Goal: Task Accomplishment & Management: Manage account settings

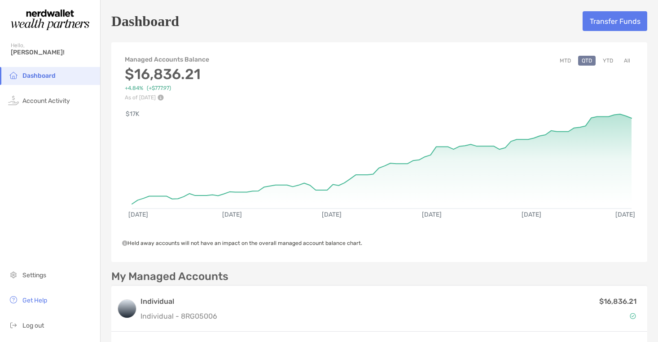
click at [307, 35] on div "Dashboard Transfer Funds Managed Accounts Balance $16,836.21 +4.84% (+$777.97) …" at bounding box center [380, 232] width 558 height 465
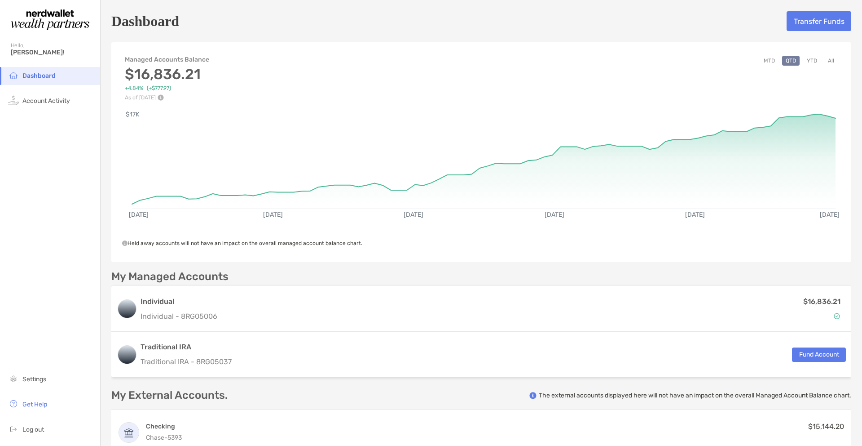
click at [657, 5] on div "Dashboard Transfer Funds Managed Accounts Balance $16,836.21 +4.84% (+$777.97) …" at bounding box center [482, 232] width 762 height 465
click at [590, 13] on div "Dashboard Transfer Funds" at bounding box center [481, 21] width 740 height 21
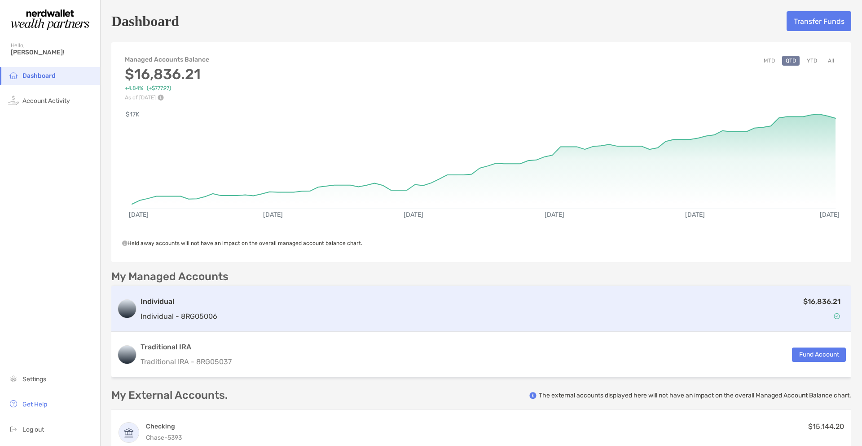
click at [543, 305] on div "$16,836.21" at bounding box center [533, 309] width 625 height 26
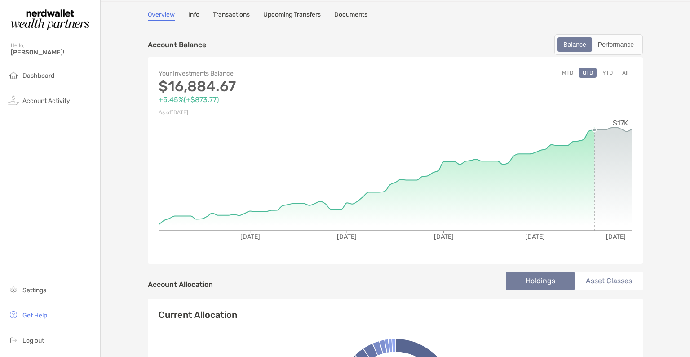
scroll to position [45, 0]
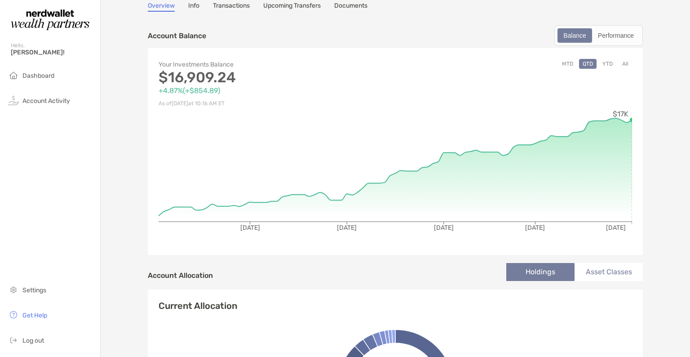
click at [600, 269] on li "Asset Classes" at bounding box center [608, 272] width 68 height 18
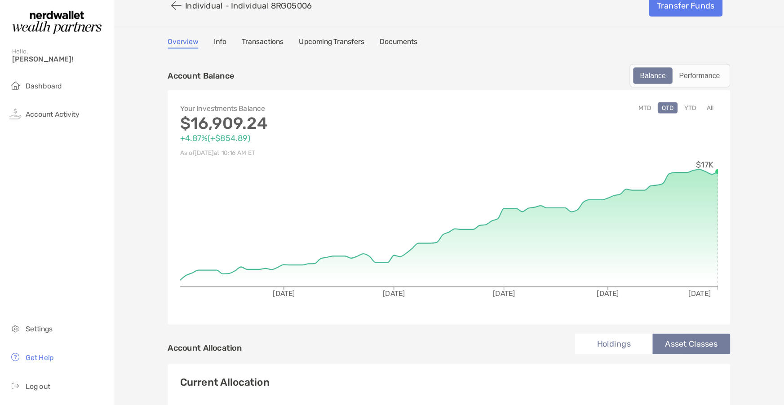
scroll to position [0, 0]
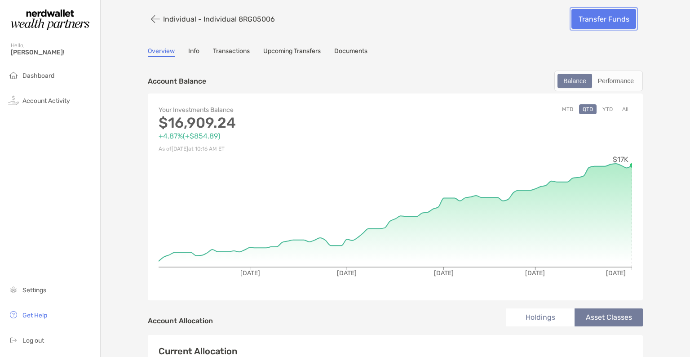
click at [615, 16] on link "Transfer Funds" at bounding box center [603, 19] width 65 height 20
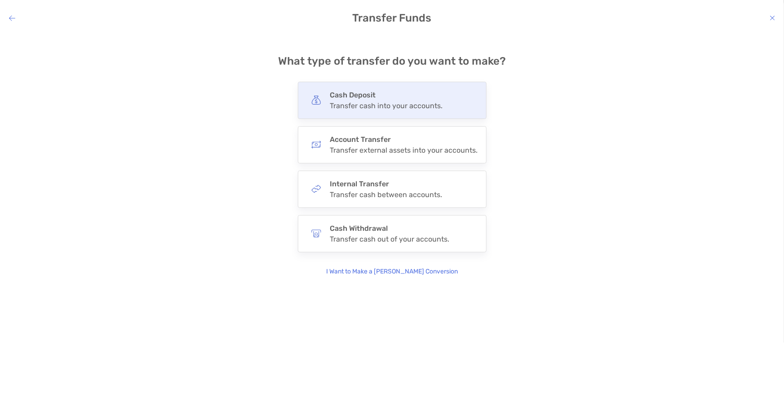
click at [440, 115] on div "Cash Deposit Transfer cash into your accounts." at bounding box center [392, 100] width 189 height 37
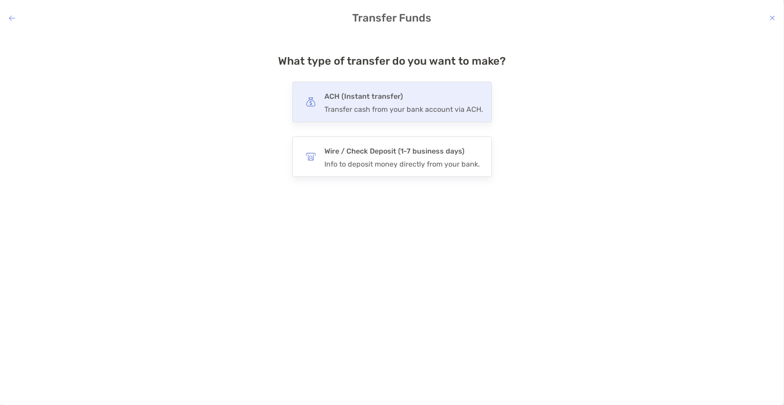
click at [437, 111] on div "Transfer cash from your bank account via ACH." at bounding box center [404, 109] width 159 height 9
click at [0, 0] on input "***" at bounding box center [0, 0] width 0 height 0
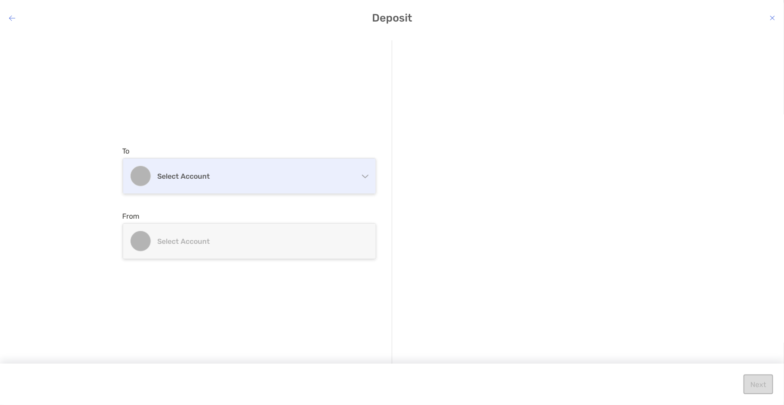
click at [291, 189] on div "Select account" at bounding box center [249, 176] width 252 height 35
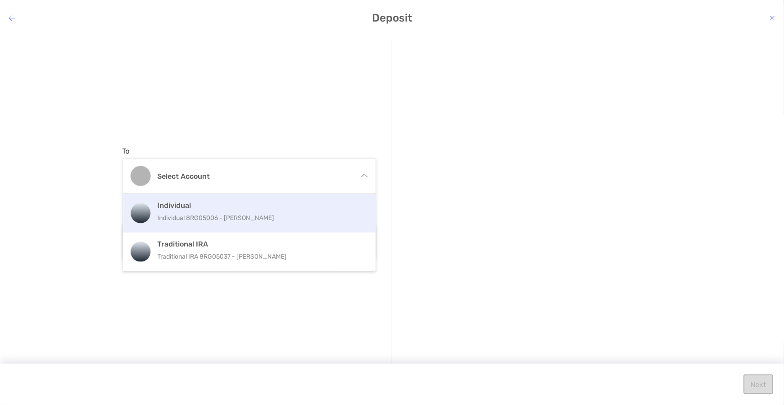
click at [274, 216] on p "Individual 8RG05006 - [PERSON_NAME]" at bounding box center [259, 217] width 203 height 11
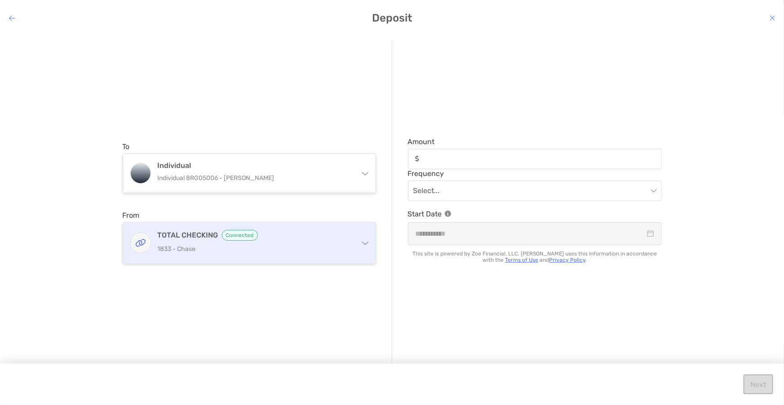
click at [263, 255] on div "TOTAL CHECKING Connected 1833 - Chase" at bounding box center [255, 243] width 194 height 26
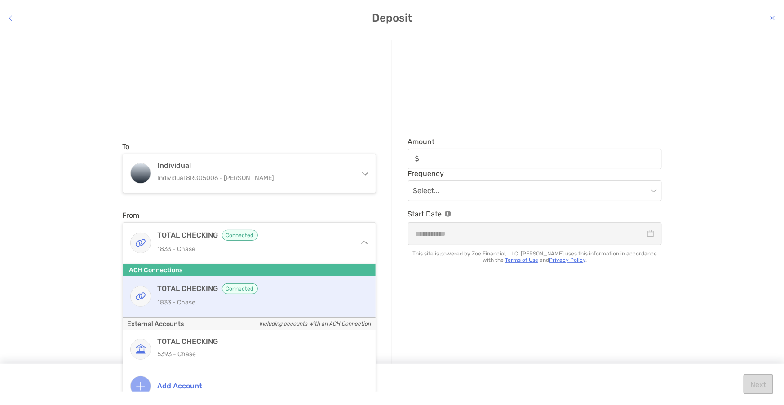
scroll to position [11, 0]
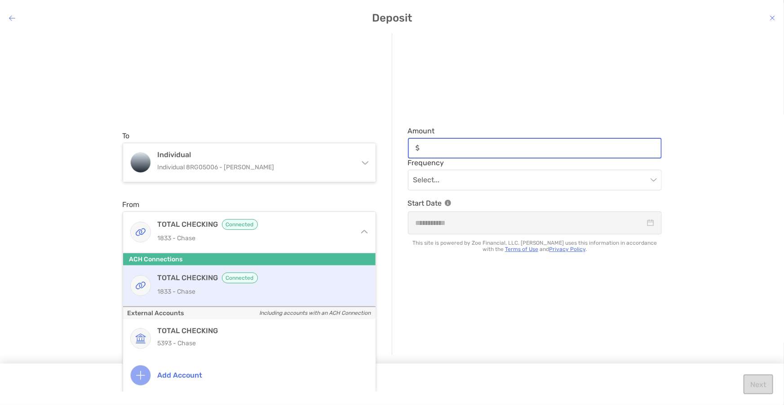
click at [450, 151] on div "modal" at bounding box center [535, 148] width 254 height 21
click at [450, 151] on input "Amount" at bounding box center [542, 148] width 238 height 8
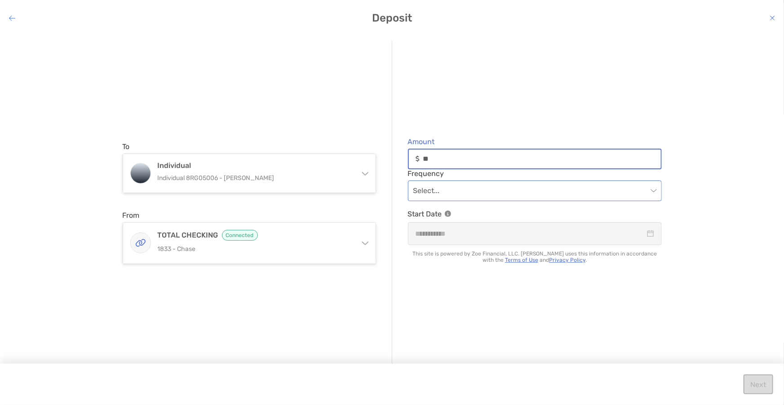
type input "**"
click at [465, 195] on input "modal" at bounding box center [530, 191] width 234 height 20
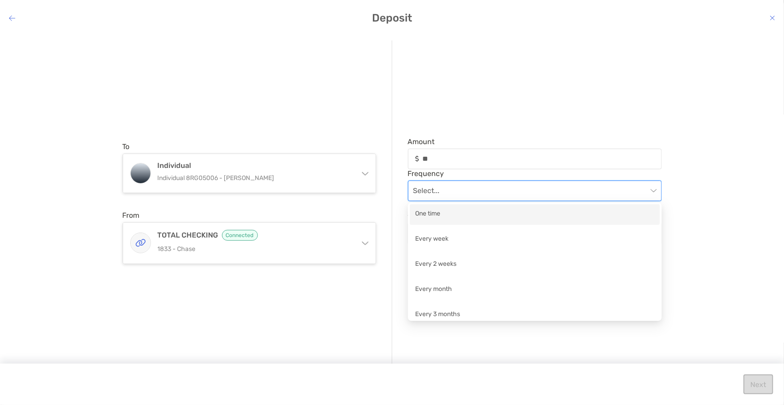
click at [457, 221] on div "One time" at bounding box center [535, 214] width 250 height 21
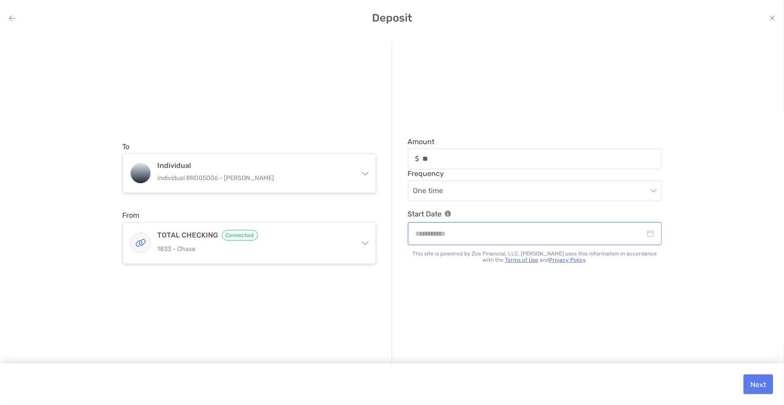
click at [454, 234] on input "modal" at bounding box center [530, 233] width 230 height 11
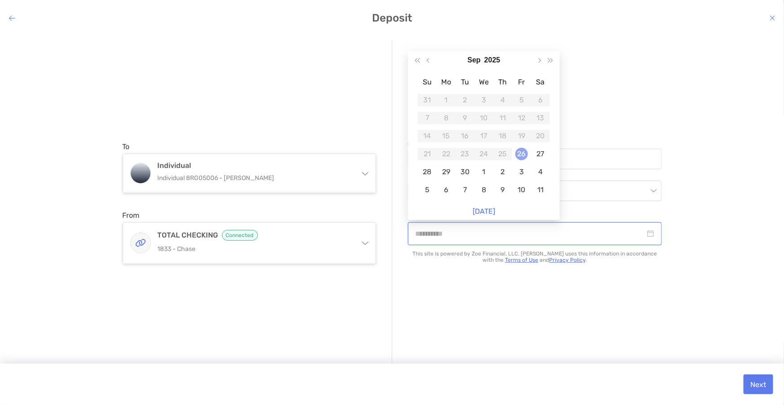
type input "**********"
click at [527, 154] on td "26" at bounding box center [521, 154] width 19 height 18
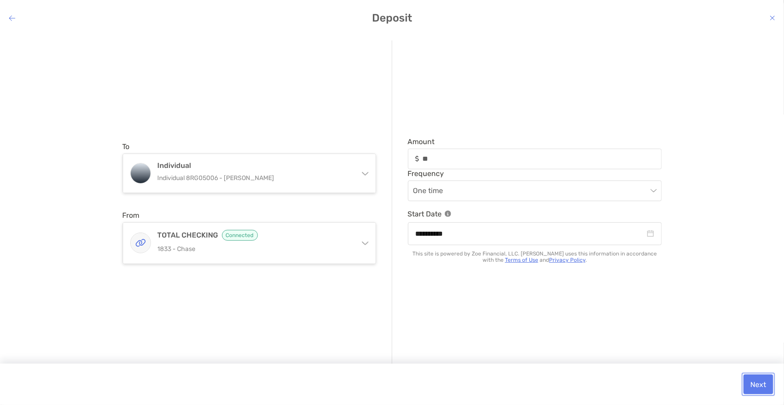
click at [658, 341] on button "Next" at bounding box center [758, 385] width 30 height 20
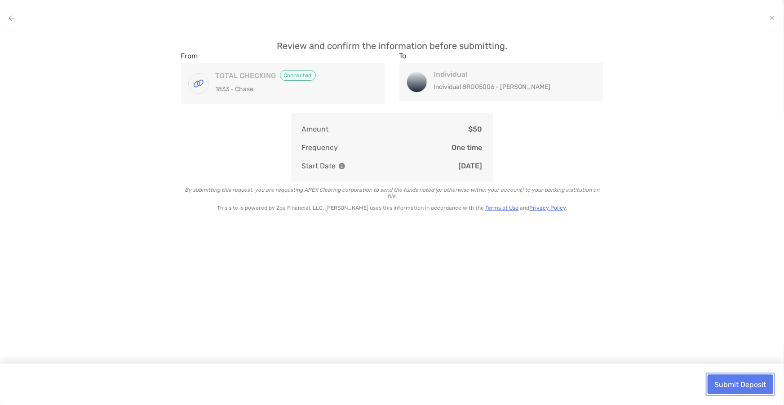
click at [658, 341] on button "Submit Deposit" at bounding box center [740, 385] width 66 height 20
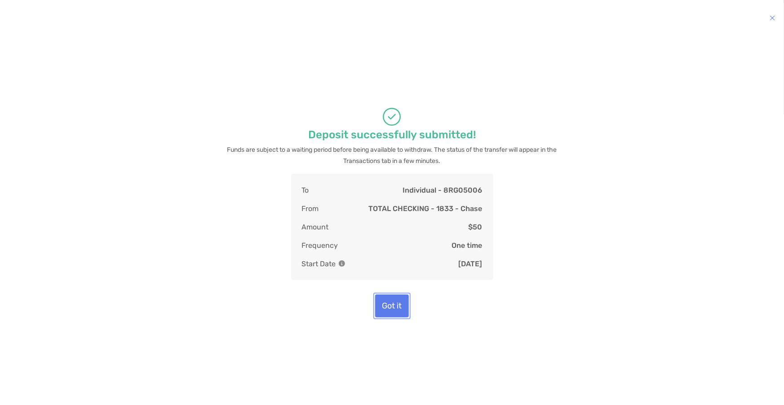
click at [388, 303] on button "Got it" at bounding box center [392, 306] width 34 height 23
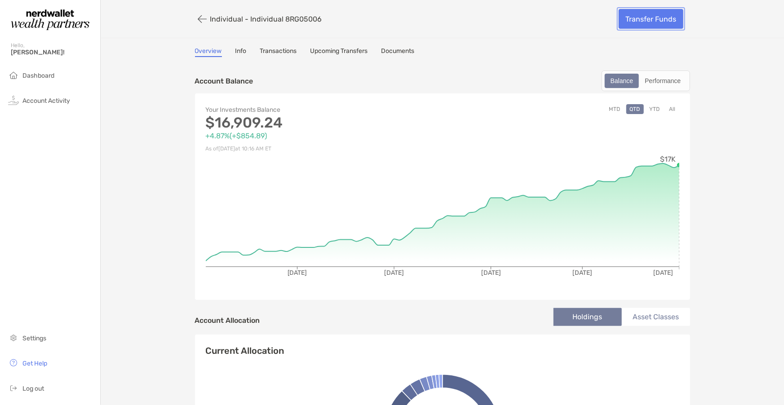
click at [623, 22] on link "Transfer Funds" at bounding box center [650, 19] width 65 height 20
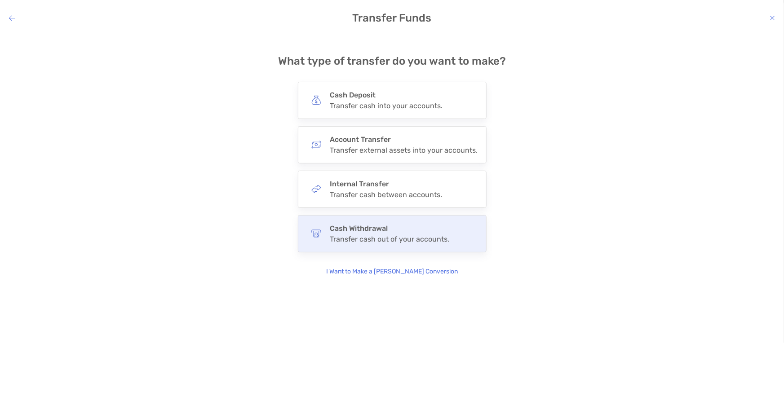
click at [395, 232] on h4 "Cash Withdrawal" at bounding box center [389, 228] width 119 height 9
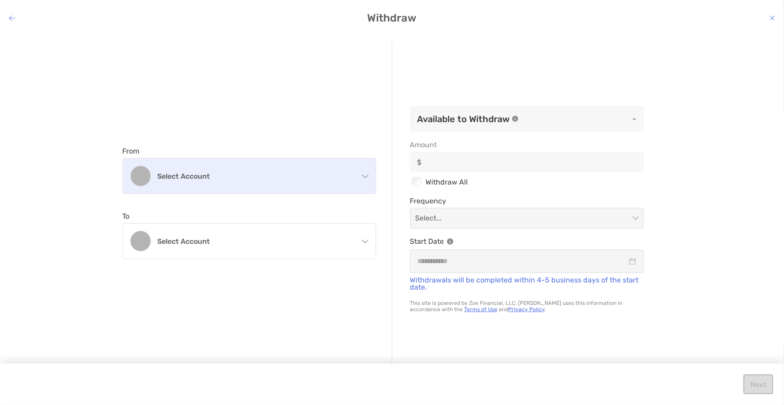
click at [270, 184] on div "Select account" at bounding box center [249, 176] width 252 height 35
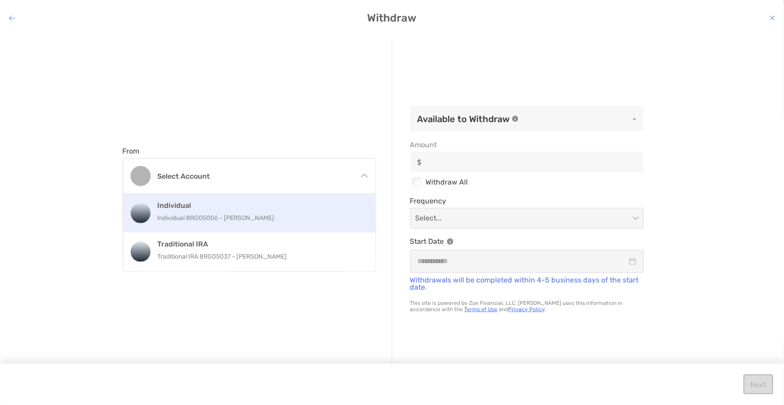
click at [257, 208] on h4 "Individual" at bounding box center [259, 205] width 203 height 9
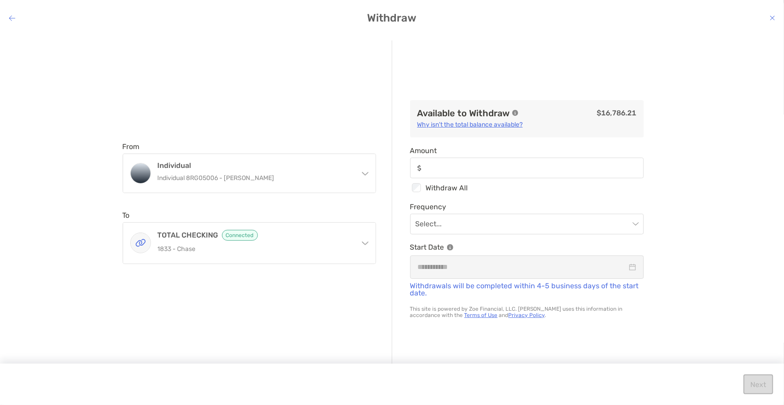
click at [452, 172] on div "modal" at bounding box center [527, 168] width 234 height 21
click at [452, 172] on input "Amount" at bounding box center [533, 168] width 217 height 8
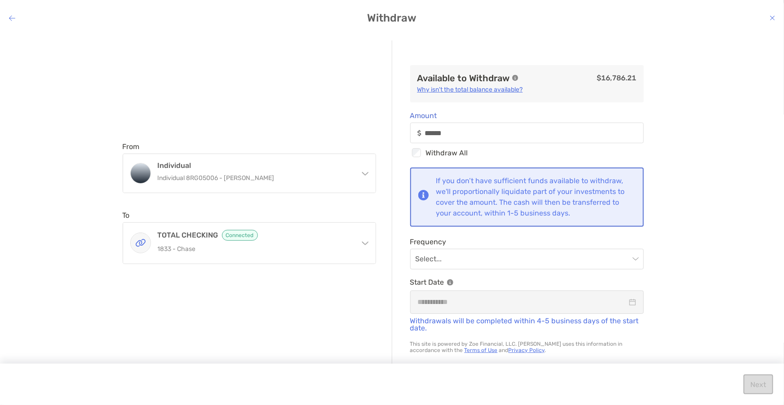
type input "******"
click at [658, 17] on icon "modal" at bounding box center [771, 17] width 5 height 7
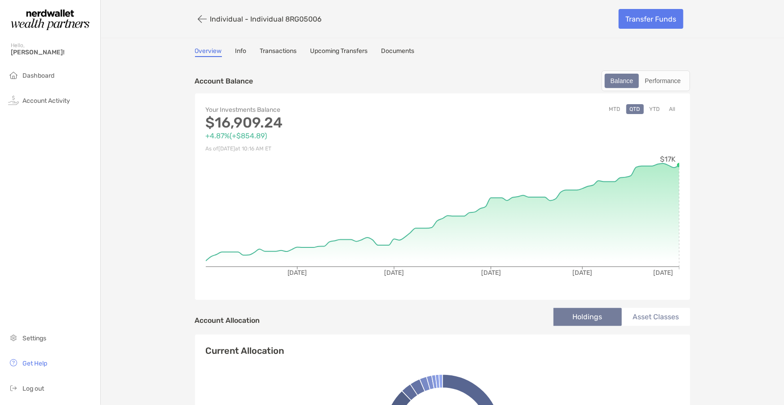
click at [399, 52] on link "Documents" at bounding box center [397, 52] width 33 height 10
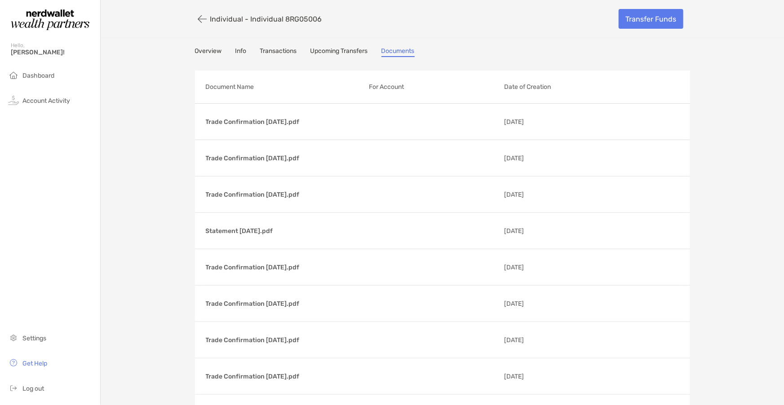
click at [285, 49] on link "Transactions" at bounding box center [278, 52] width 37 height 10
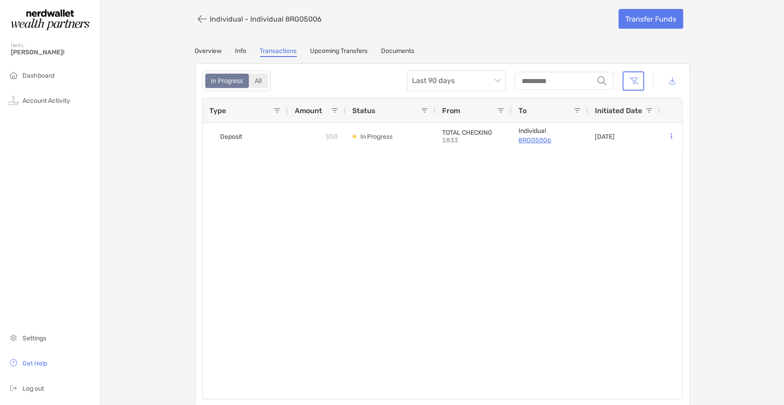
click at [264, 77] on div "All" at bounding box center [258, 81] width 17 height 13
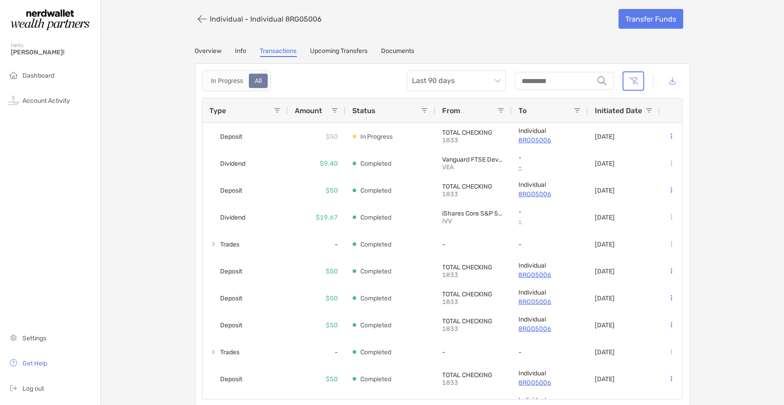
click at [117, 231] on div "Individual - Individual 8RG05006 Transfer Funds Overview Info Transactions Upco…" at bounding box center [442, 203] width 683 height 407
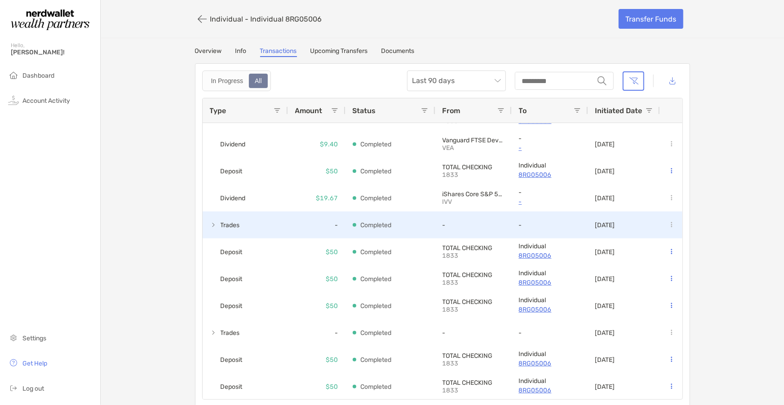
scroll to position [25, 0]
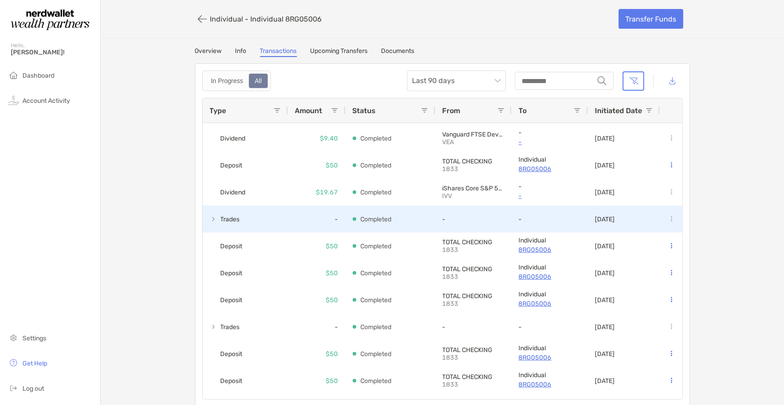
click at [214, 219] on span at bounding box center [213, 219] width 7 height 7
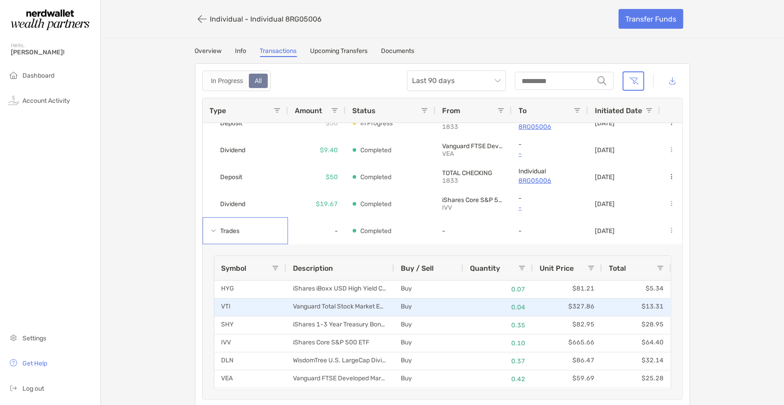
scroll to position [0, 0]
